Goal: Information Seeking & Learning: Understand process/instructions

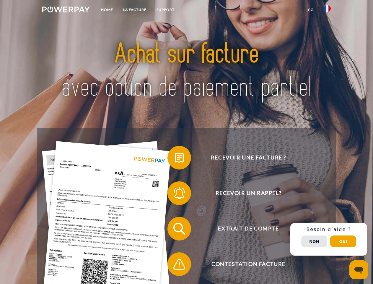
click at [66, 10] on img at bounding box center [66, 10] width 48 height 6
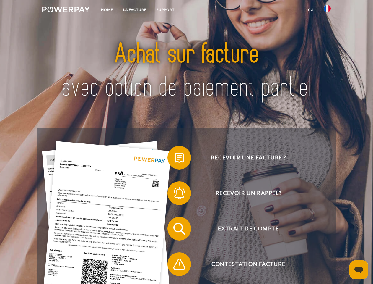
click at [327, 10] on img at bounding box center [327, 8] width 7 height 7
click at [311, 10] on link "CG" at bounding box center [311, 9] width 16 height 11
click at [175, 159] on span at bounding box center [171, 158] width 30 height 30
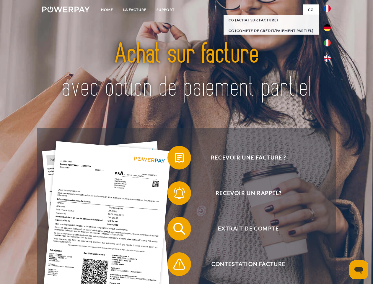
click at [175, 194] on span at bounding box center [171, 193] width 30 height 30
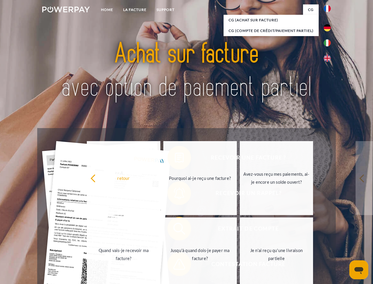
click at [175, 230] on link "Jusqu'à quand dois-je payer ma facture?" at bounding box center [200, 254] width 74 height 74
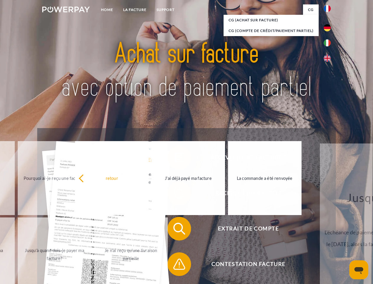
click at [175, 265] on span at bounding box center [171, 264] width 30 height 30
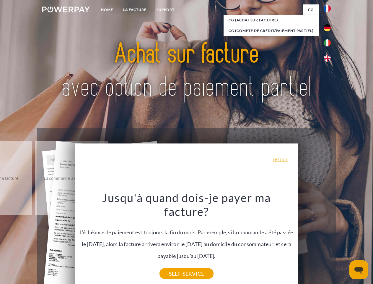
click at [329, 239] on div "Recevoir une facture ? Recevoir un rappel? Extrait de compte retour" at bounding box center [186, 246] width 298 height 236
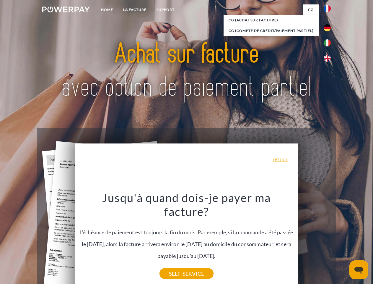
click at [314, 240] on span "Extrait de compte" at bounding box center [248, 229] width 145 height 24
click at [343, 241] on header "Home LA FACTURE Support" at bounding box center [186, 204] width 373 height 408
